Goal: Contribute content: Add original content to the website for others to see

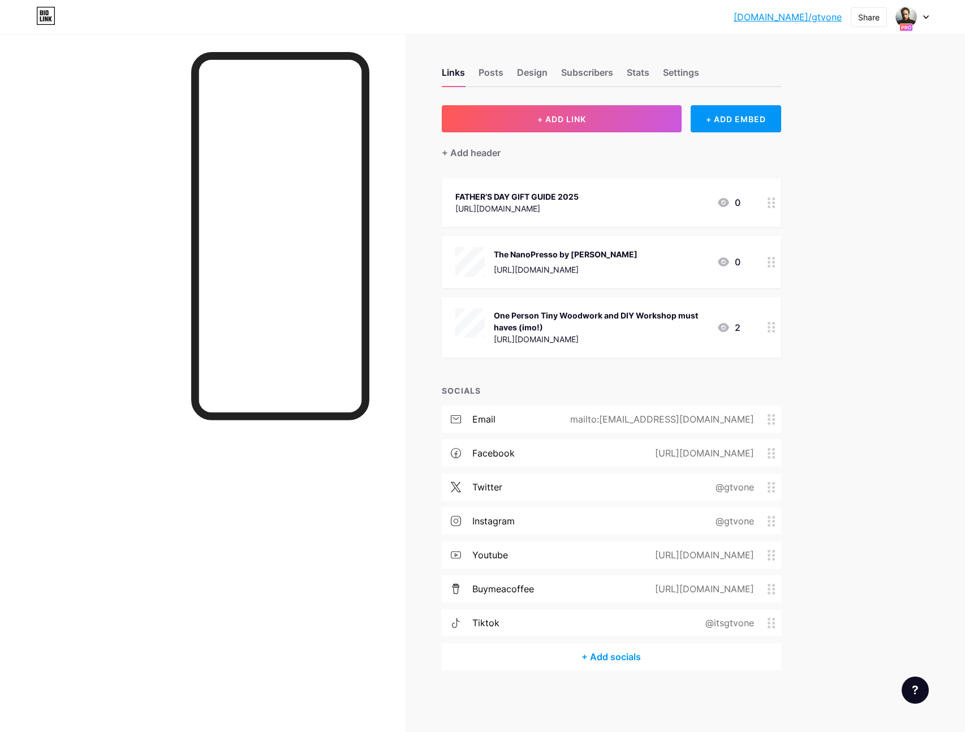
drag, startPoint x: 928, startPoint y: 17, endPoint x: 924, endPoint y: 24, distance: 8.4
click at [928, 16] on icon at bounding box center [926, 17] width 6 height 4
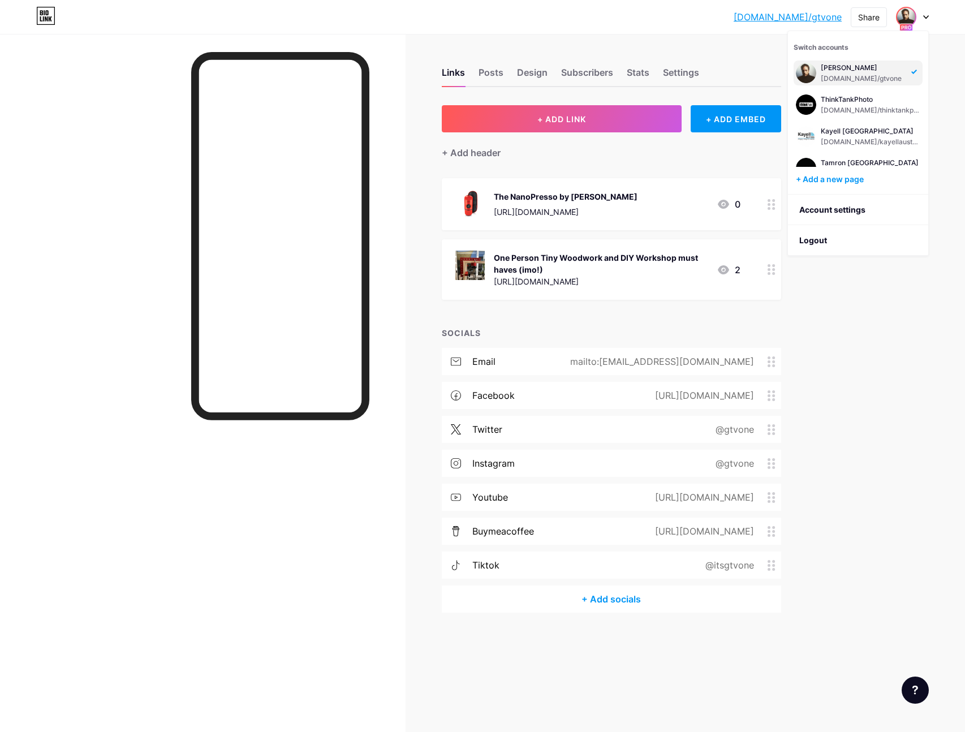
scroll to position [109, 0]
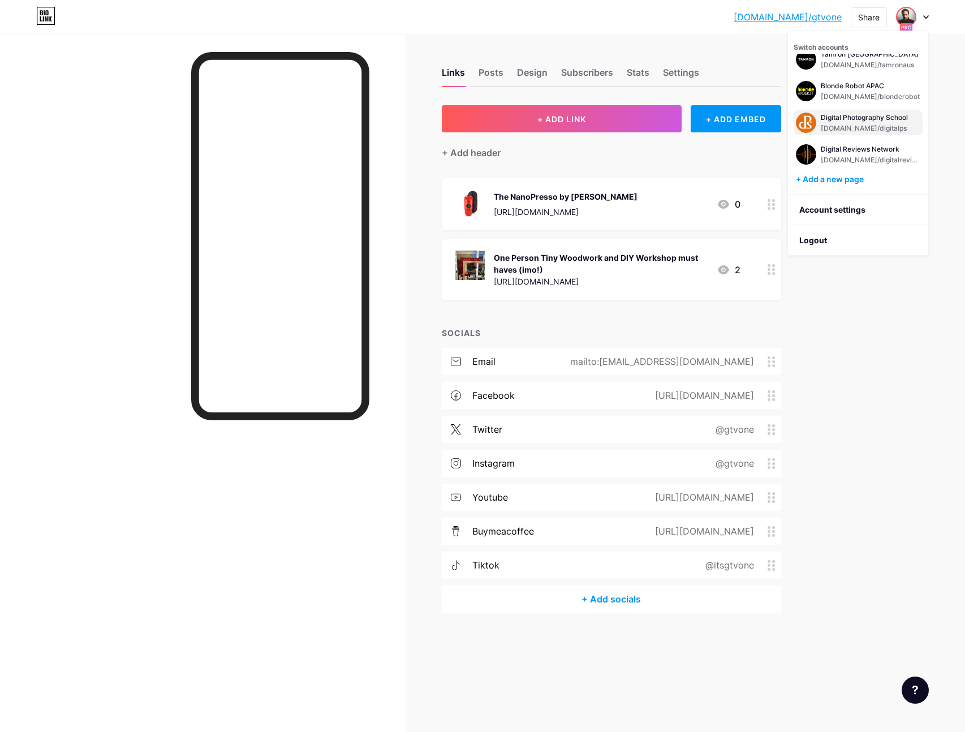
click at [831, 114] on div "Digital Photography School" at bounding box center [864, 117] width 87 height 9
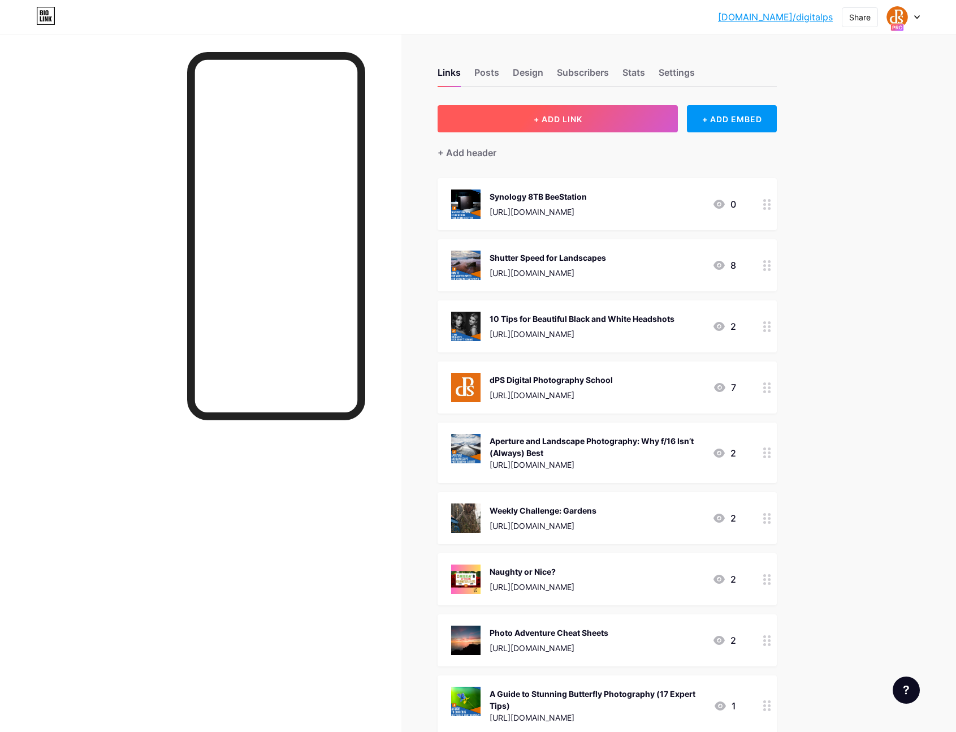
click at [614, 117] on button "+ ADD LINK" at bounding box center [558, 118] width 240 height 27
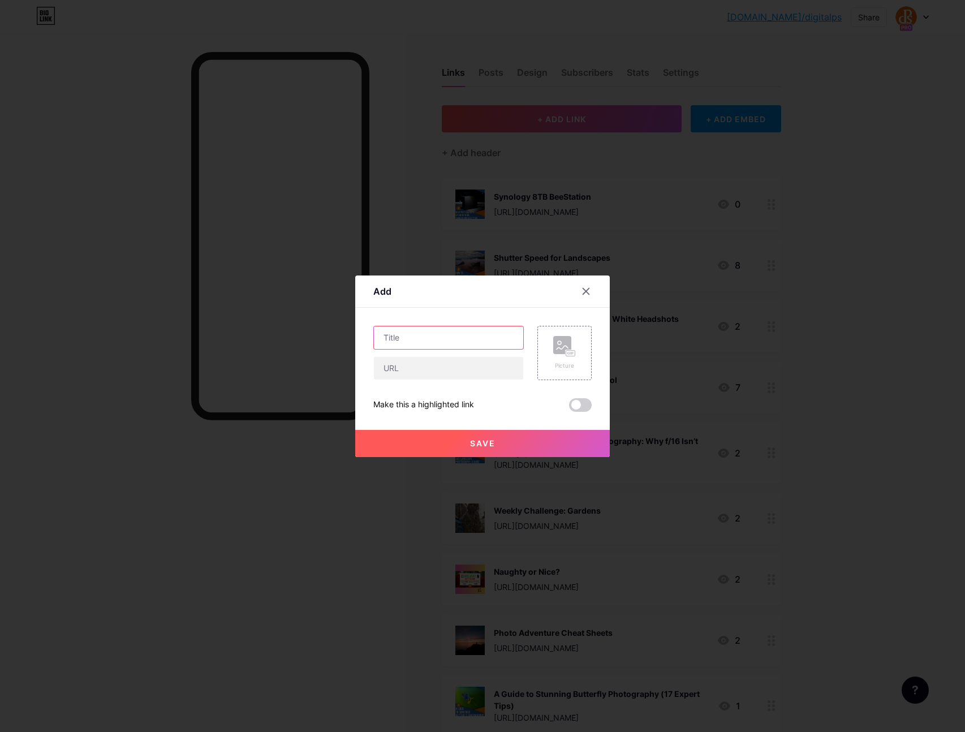
click at [416, 336] on input "text" at bounding box center [448, 337] width 149 height 23
type input "Axis Camera Strap Short Review"
paste input "The team at @3leggedthing have launched their Axis Camera Strap Kickstarter and…"
type input "The team at @3leggedthing have launched their Axis Camera Strap Kickstarter and…"
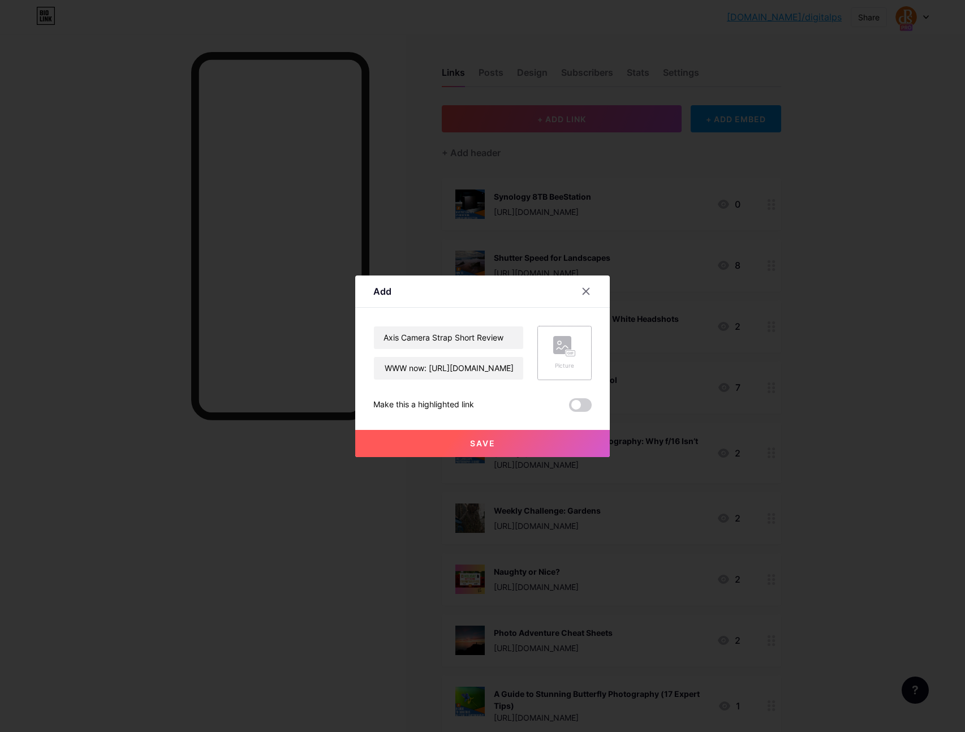
click at [580, 347] on div "Picture" at bounding box center [564, 353] width 54 height 54
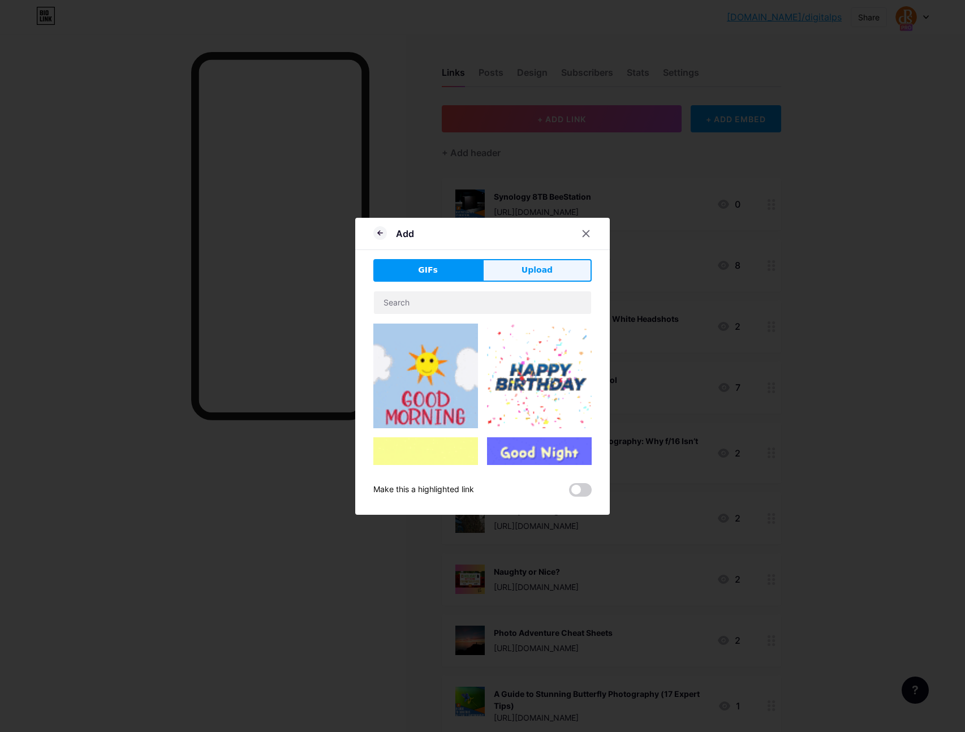
click at [540, 276] on button "Upload" at bounding box center [536, 270] width 109 height 23
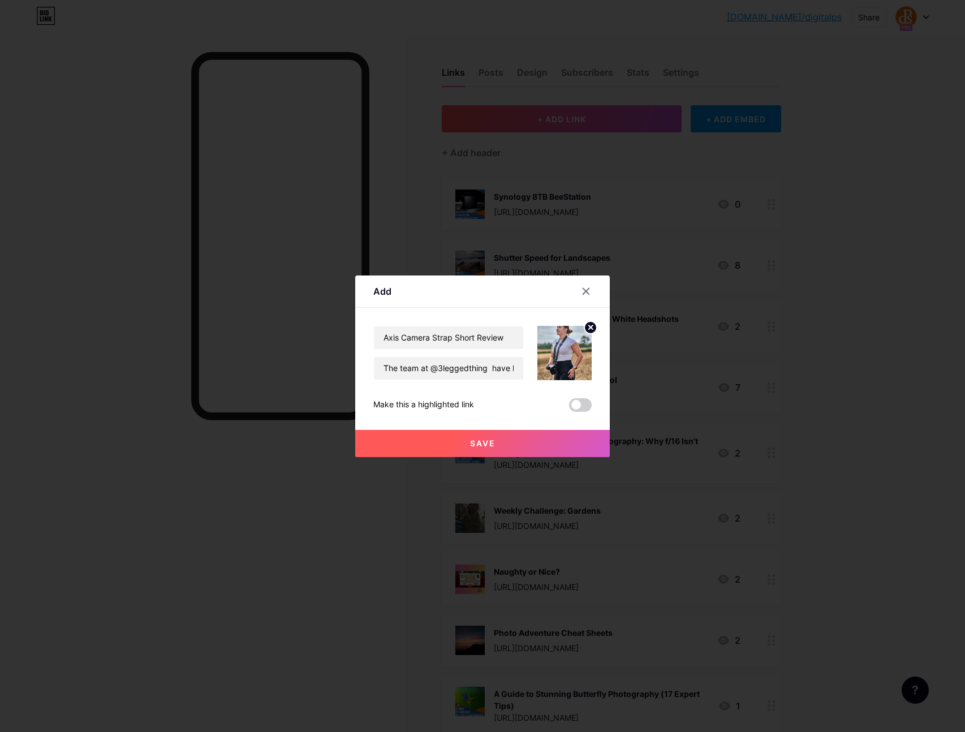
click at [507, 444] on button "Save" at bounding box center [482, 443] width 255 height 27
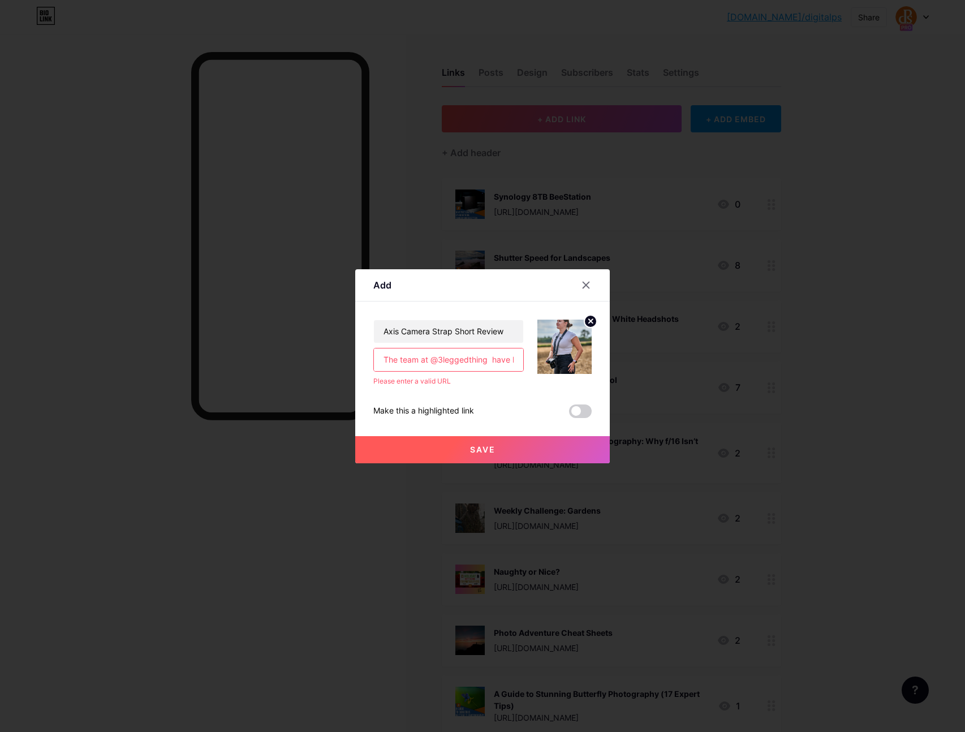
click at [432, 359] on input "The team at @3leggedthing have launched their Axis Camera Strap Kickstarter and…" at bounding box center [448, 359] width 149 height 23
click at [469, 359] on input "The team at @3leggedthing have launched their Axis Camera Strap Kickstarter and…" at bounding box center [448, 359] width 149 height 23
paste input "text"
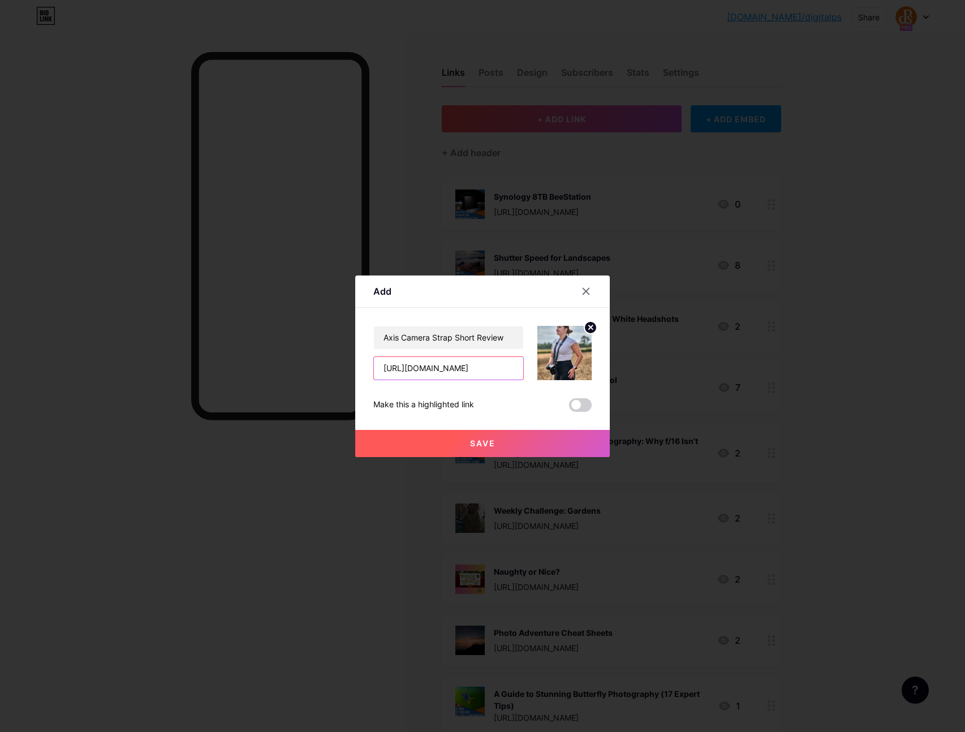
scroll to position [0, 238]
type input "https://digital-photography-school.com/3-legged-thing-unveils-axis-strap-system…"
click at [495, 439] on button "Save" at bounding box center [482, 443] width 255 height 27
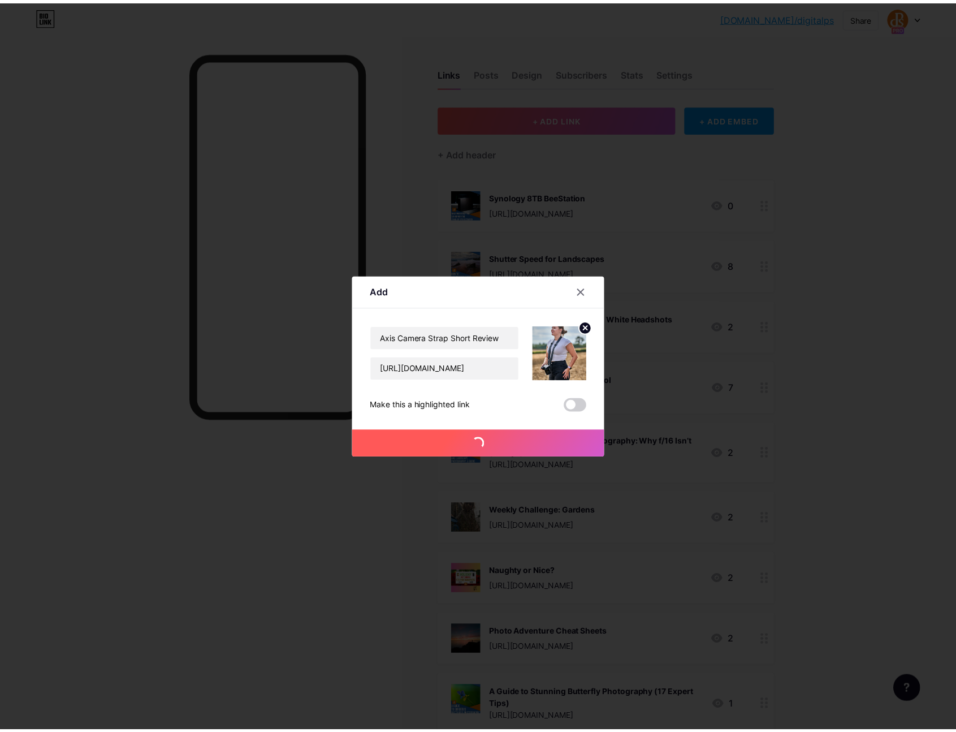
scroll to position [0, 0]
